Goal: Task Accomplishment & Management: Complete application form

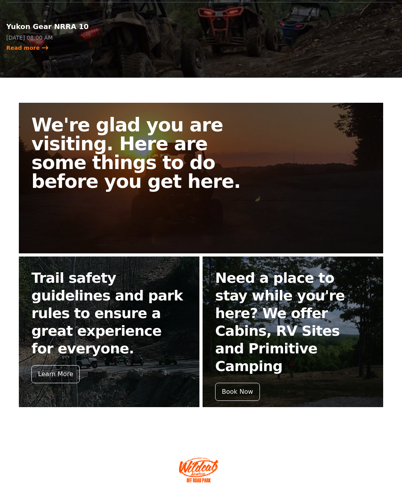
scroll to position [183, 0]
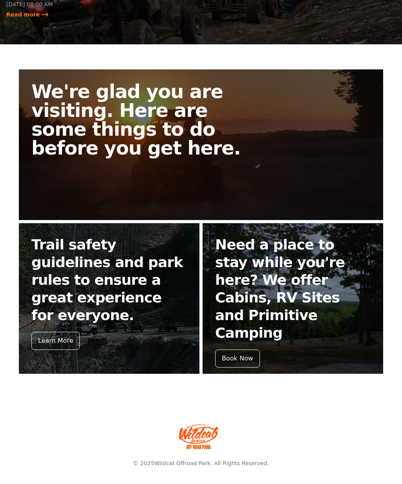
click at [346, 122] on link "We're glad you are visiting. Here are some things to do before you get here." at bounding box center [201, 145] width 364 height 151
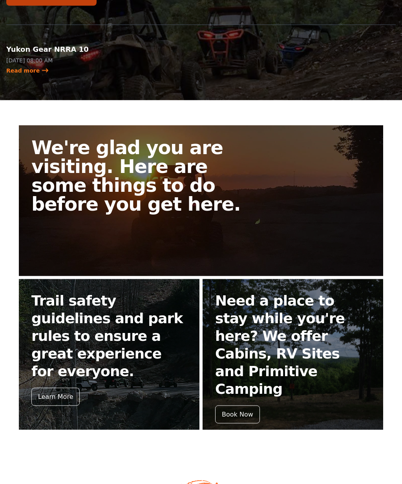
scroll to position [128, 0]
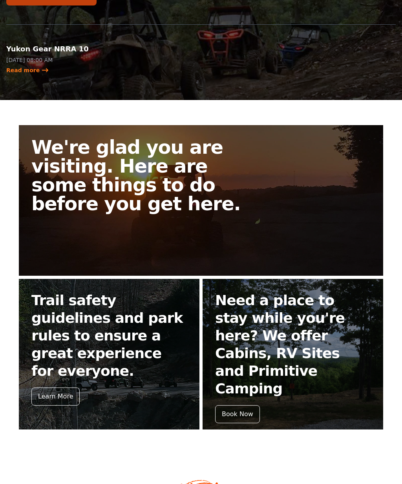
click at [56, 396] on div "Learn More" at bounding box center [55, 397] width 48 height 18
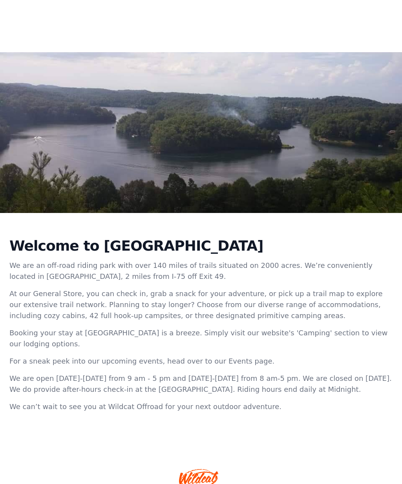
scroll to position [47, 0]
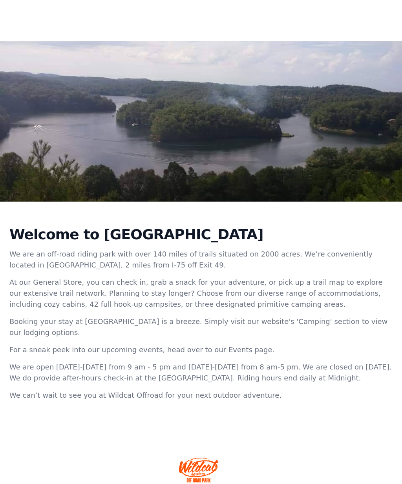
scroll to position [128, 0]
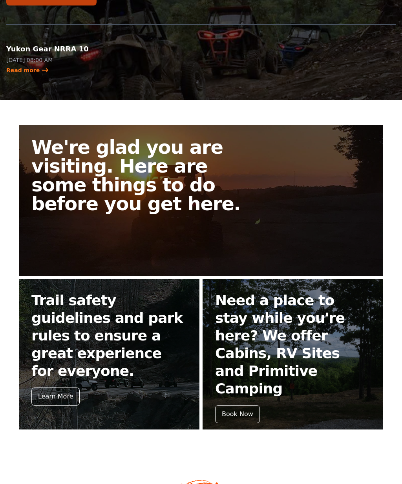
click at [326, 307] on h2 "Need a place to stay while you're here? We offer Cabins, RV Sites and Primitive…" at bounding box center [292, 345] width 155 height 106
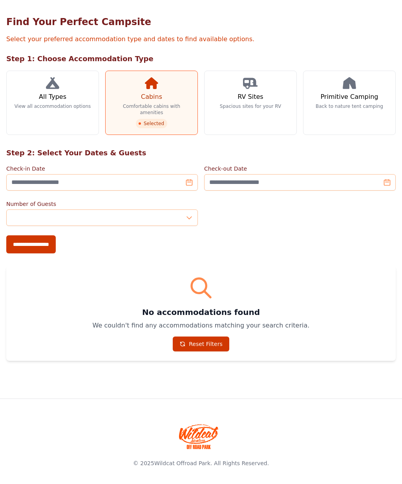
scroll to position [128, 0]
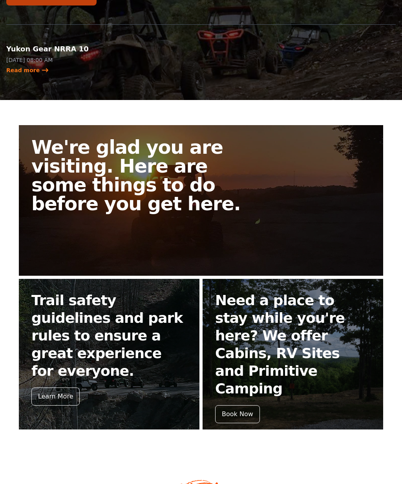
click at [316, 327] on h2 "Need a place to stay while you're here? We offer Cabins, RV Sites and Primitive…" at bounding box center [292, 345] width 155 height 106
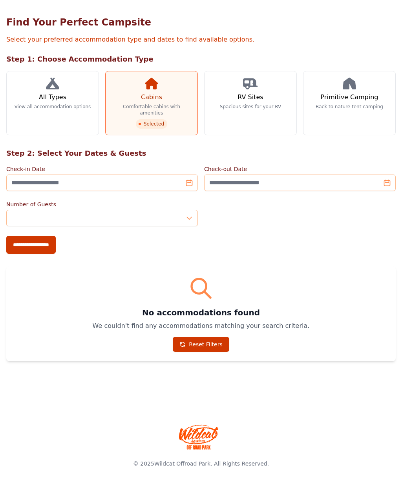
scroll to position [47, 0]
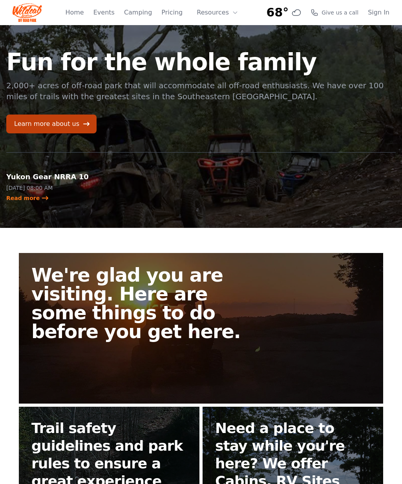
click at [106, 12] on link "Events" at bounding box center [103, 12] width 21 height 9
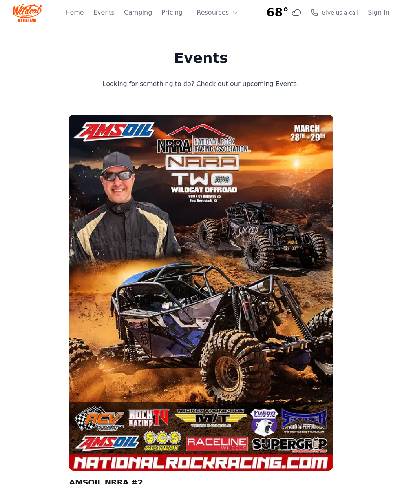
click at [379, 10] on link "Sign In" at bounding box center [379, 12] width 22 height 9
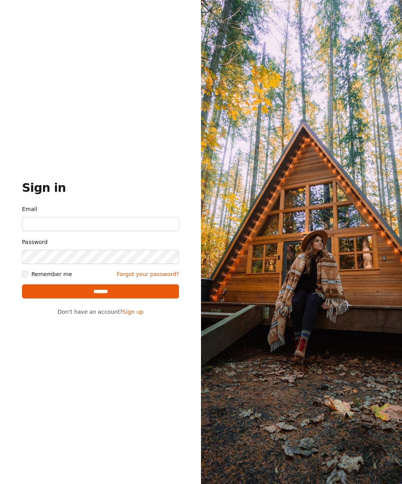
click at [142, 315] on link "Sign up" at bounding box center [133, 312] width 21 height 6
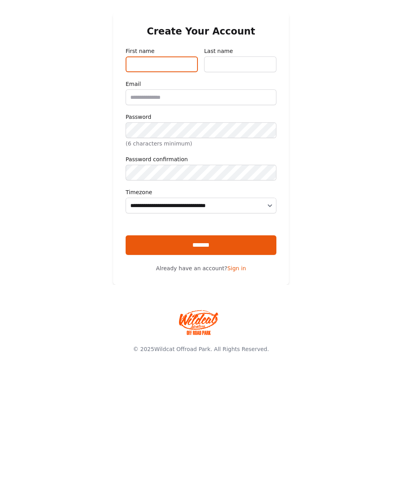
click at [165, 61] on input "First name" at bounding box center [162, 65] width 72 height 16
type input "*****"
click at [240, 64] on input "Last name" at bounding box center [240, 65] width 72 height 16
type input "******"
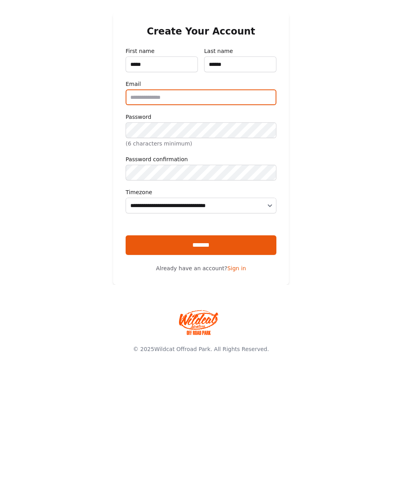
click at [203, 97] on input "Email" at bounding box center [201, 97] width 151 height 16
type input "**********"
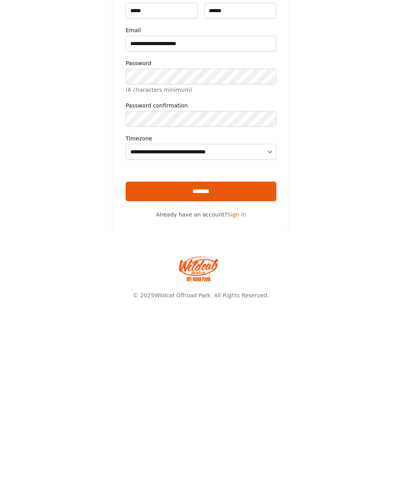
click at [271, 221] on div at bounding box center [201, 224] width 151 height 6
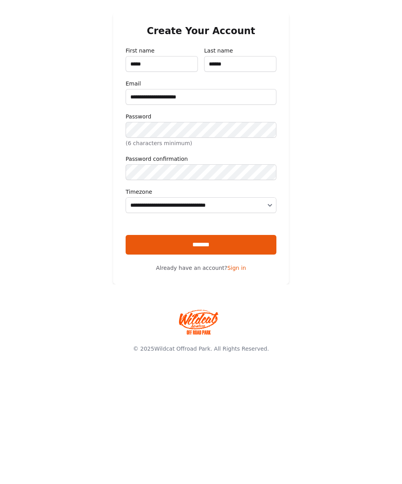
click at [228, 255] on input "*******" at bounding box center [201, 245] width 151 height 20
